Goal: Task Accomplishment & Management: Complete application form

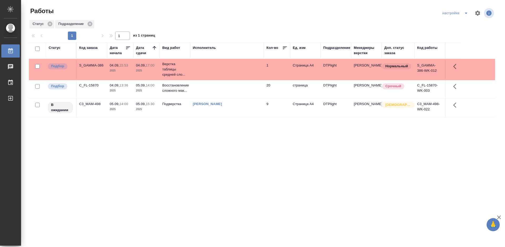
click at [277, 171] on div "Статус Код заказа Дата начала Дата сдачи Вид работ Исполнитель Кол-во Ед. изм П…" at bounding box center [262, 136] width 466 height 189
click at [179, 162] on div "Статус Код заказа Дата начала Дата сдачи Вид работ Исполнитель Кол-во Ед. изм П…" at bounding box center [262, 136] width 466 height 189
click at [91, 64] on div "S_GAMMA-386" at bounding box center [91, 65] width 25 height 5
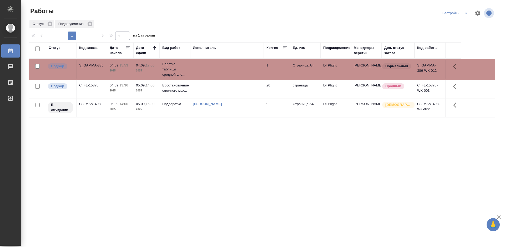
click at [91, 64] on div "S_GAMMA-386" at bounding box center [91, 65] width 25 height 5
click at [121, 85] on p "13:36" at bounding box center [123, 85] width 9 height 4
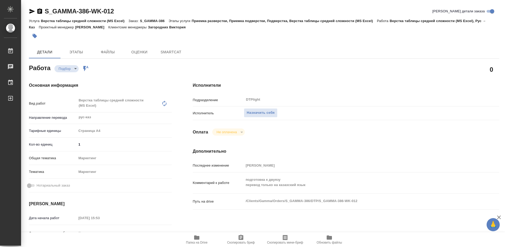
type textarea "x"
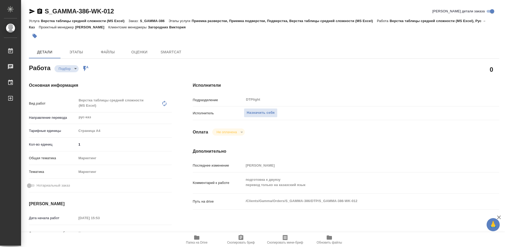
type textarea "x"
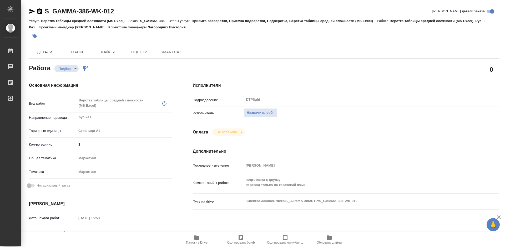
type textarea "x"
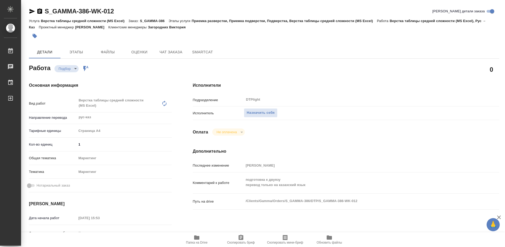
type textarea "x"
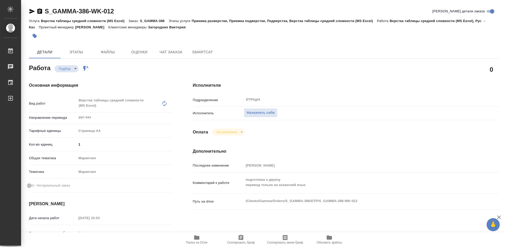
type textarea "x"
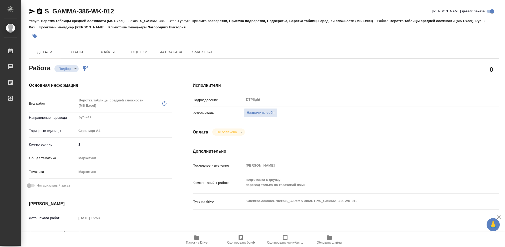
click at [197, 237] on icon "button" at bounding box center [196, 238] width 5 height 4
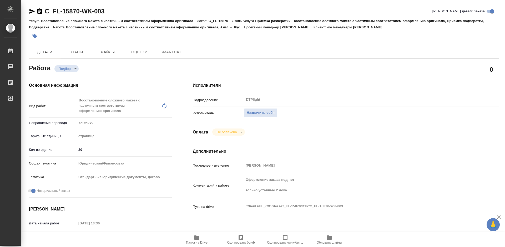
type textarea "x"
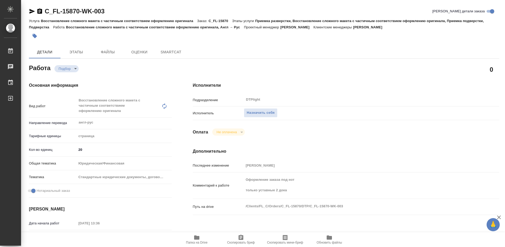
type textarea "x"
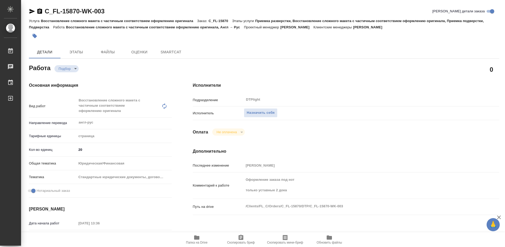
type textarea "x"
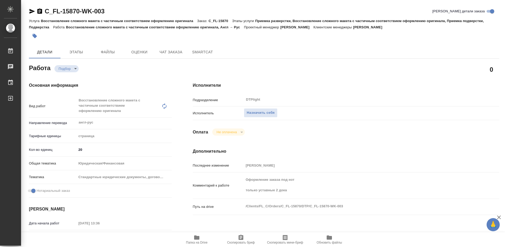
scroll to position [53, 0]
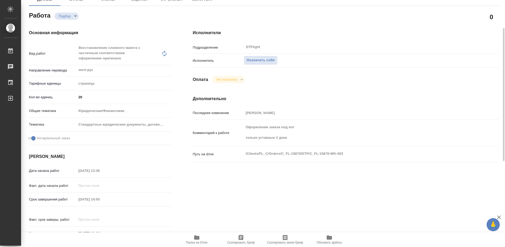
type textarea "x"
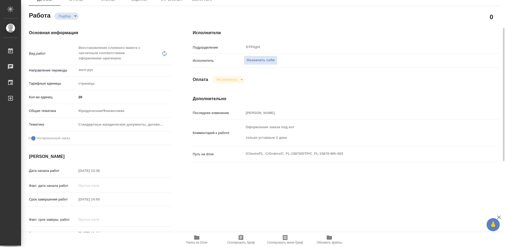
type textarea "x"
